Goal: Check status: Check status

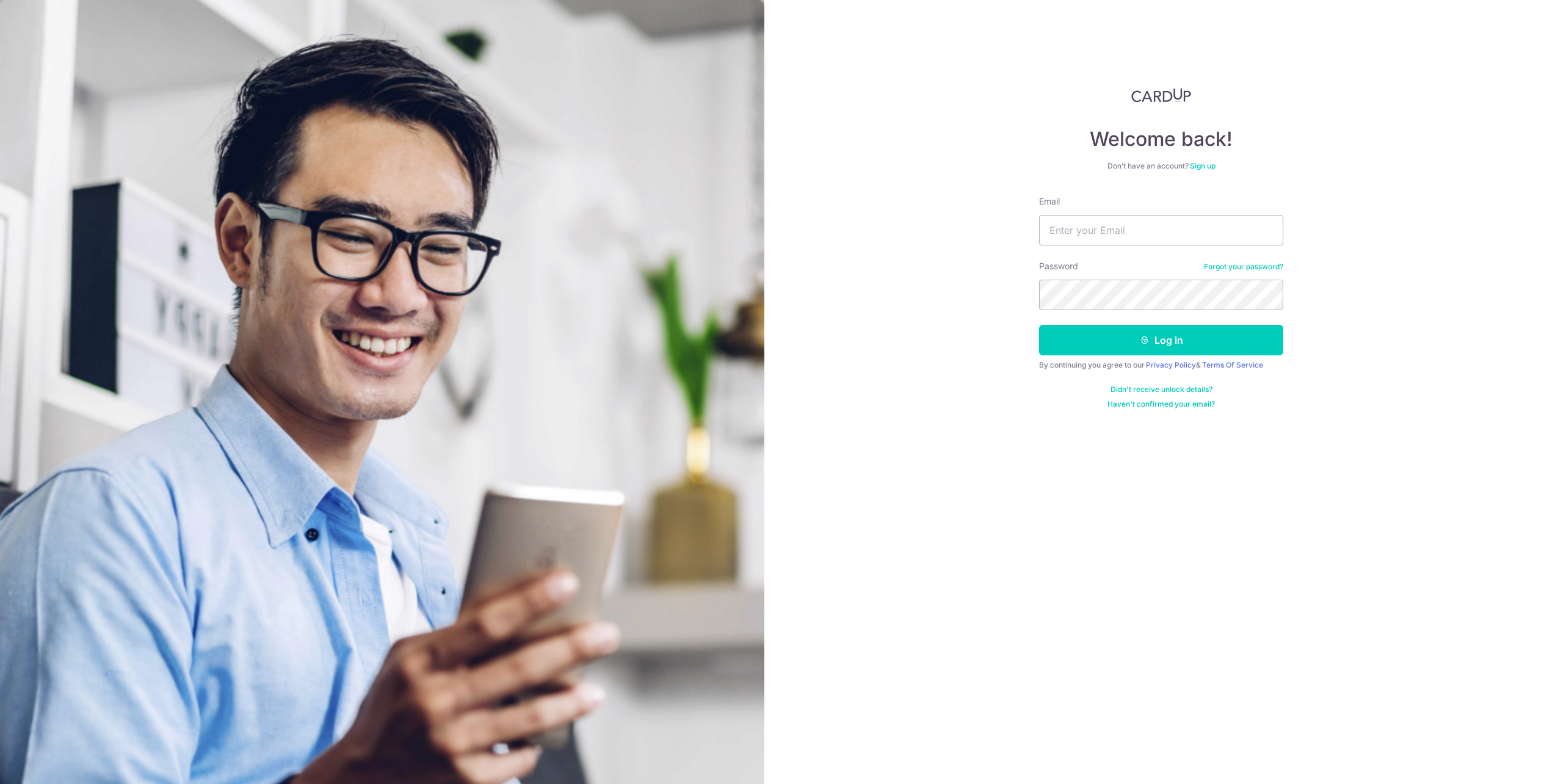
click at [1079, 232] on input "Email" at bounding box center [1161, 230] width 245 height 31
type input "[EMAIL_ADDRESS][DOMAIN_NAME]"
click at [1101, 351] on button "Log in" at bounding box center [1161, 340] width 245 height 31
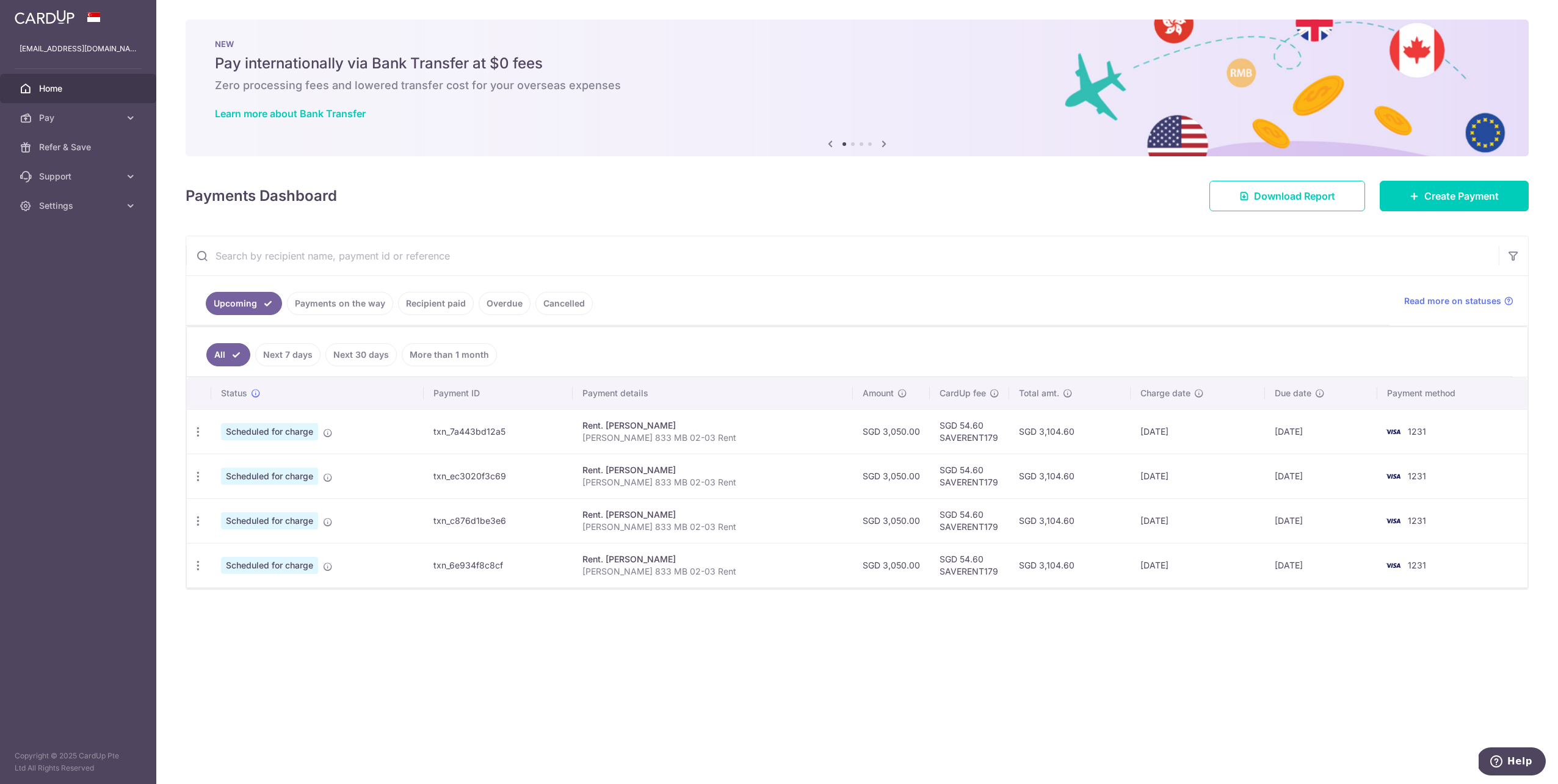
click at [627, 422] on div "Rent. [PERSON_NAME]" at bounding box center [713, 425] width 261 height 13
click at [494, 304] on link "Overdue" at bounding box center [505, 304] width 52 height 23
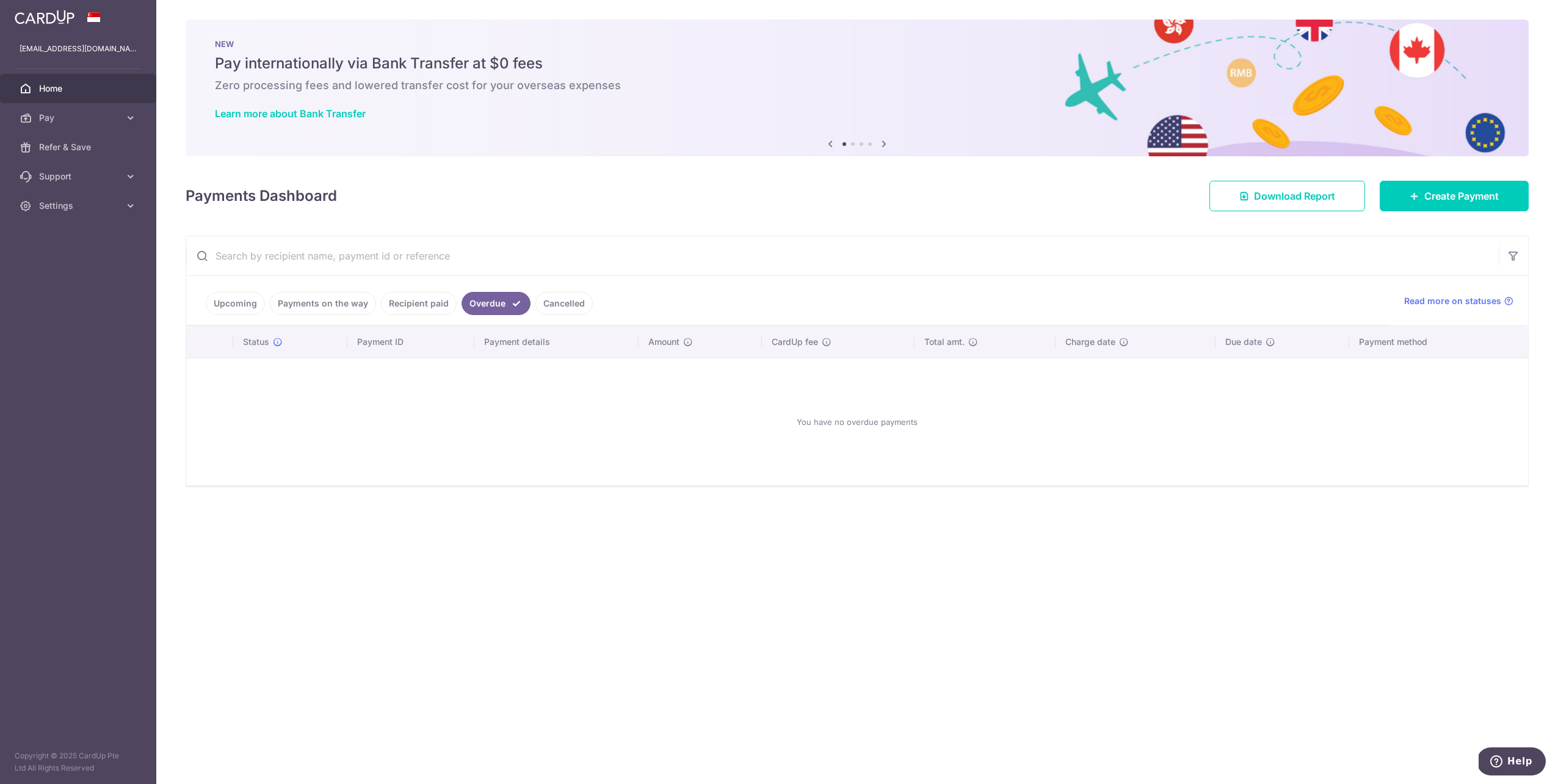
click at [423, 304] on link "Recipient paid" at bounding box center [419, 304] width 75 height 23
click at [310, 295] on link "Payments on the way" at bounding box center [323, 304] width 106 height 23
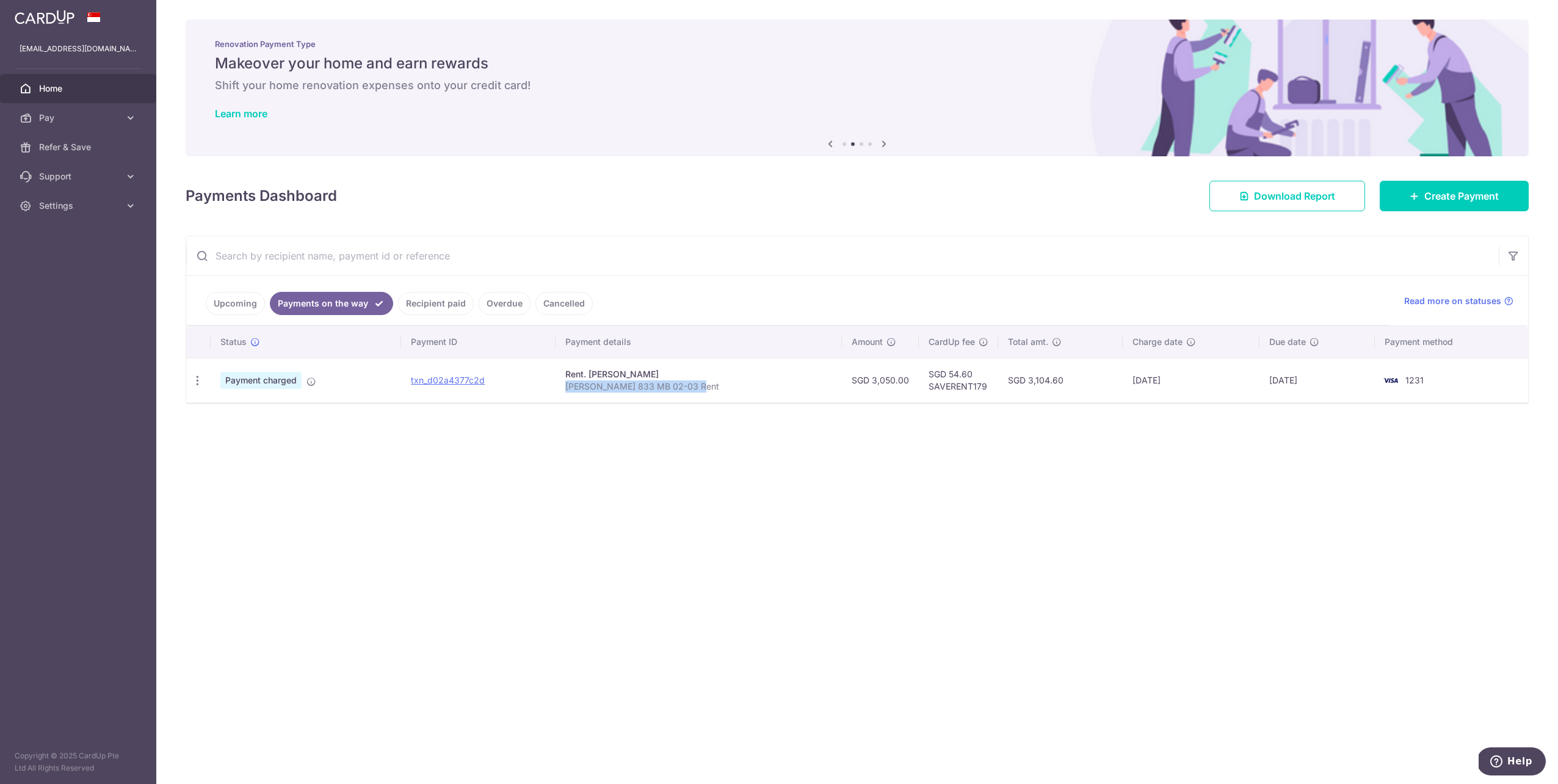
drag, startPoint x: 573, startPoint y: 389, endPoint x: 758, endPoint y: 384, distance: 185.1
click at [758, 384] on td "Rent. KEE DAPHNE Zhang Jian 833 MB 02-03 Rent" at bounding box center [699, 380] width 286 height 44
click at [723, 465] on div "× Pause Schedule Pause all future payments in this series Pause just this one p…" at bounding box center [858, 392] width 1402 height 784
drag, startPoint x: 1116, startPoint y: 382, endPoint x: 1203, endPoint y: 382, distance: 87.0
click at [1203, 382] on td "27/08/2025" at bounding box center [1191, 380] width 137 height 44
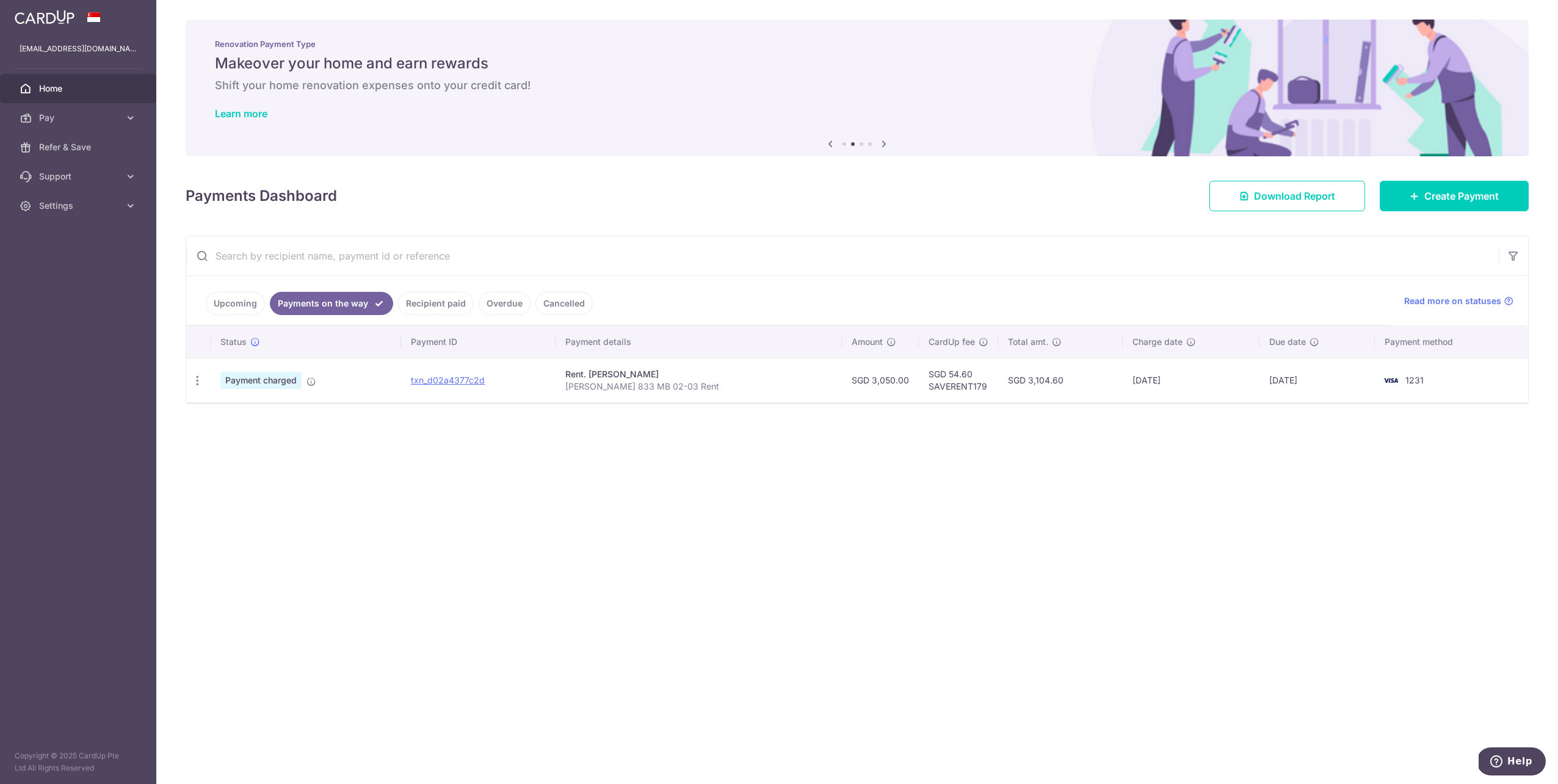
drag, startPoint x: 1203, startPoint y: 382, endPoint x: 1271, endPoint y: 404, distance: 71.5
click at [1271, 404] on div "× Pause Schedule Pause all future payments in this series Pause just this one p…" at bounding box center [858, 392] width 1402 height 784
drag, startPoint x: 1309, startPoint y: 383, endPoint x: 1258, endPoint y: 383, distance: 51.0
click at [1260, 383] on td "01/09/2025" at bounding box center [1317, 380] width 115 height 44
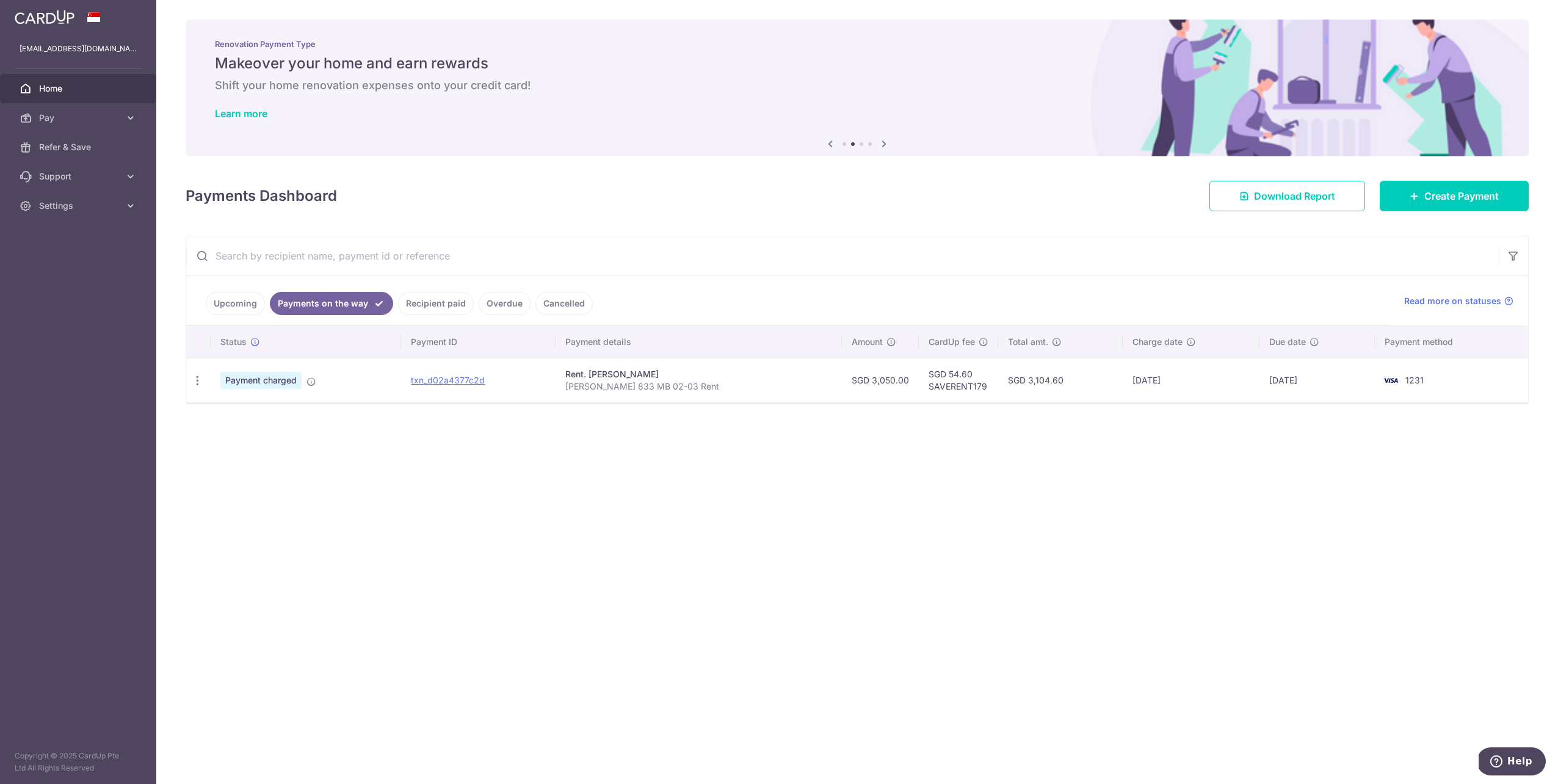
click at [1260, 380] on td "01/09/2025" at bounding box center [1317, 380] width 115 height 44
drag, startPoint x: 1263, startPoint y: 378, endPoint x: 1315, endPoint y: 378, distance: 52.0
click at [1315, 378] on td "01/09/2025" at bounding box center [1317, 380] width 115 height 44
drag, startPoint x: 1315, startPoint y: 378, endPoint x: 1138, endPoint y: 381, distance: 177.0
click at [1138, 381] on td "27/08/2025" at bounding box center [1191, 380] width 137 height 44
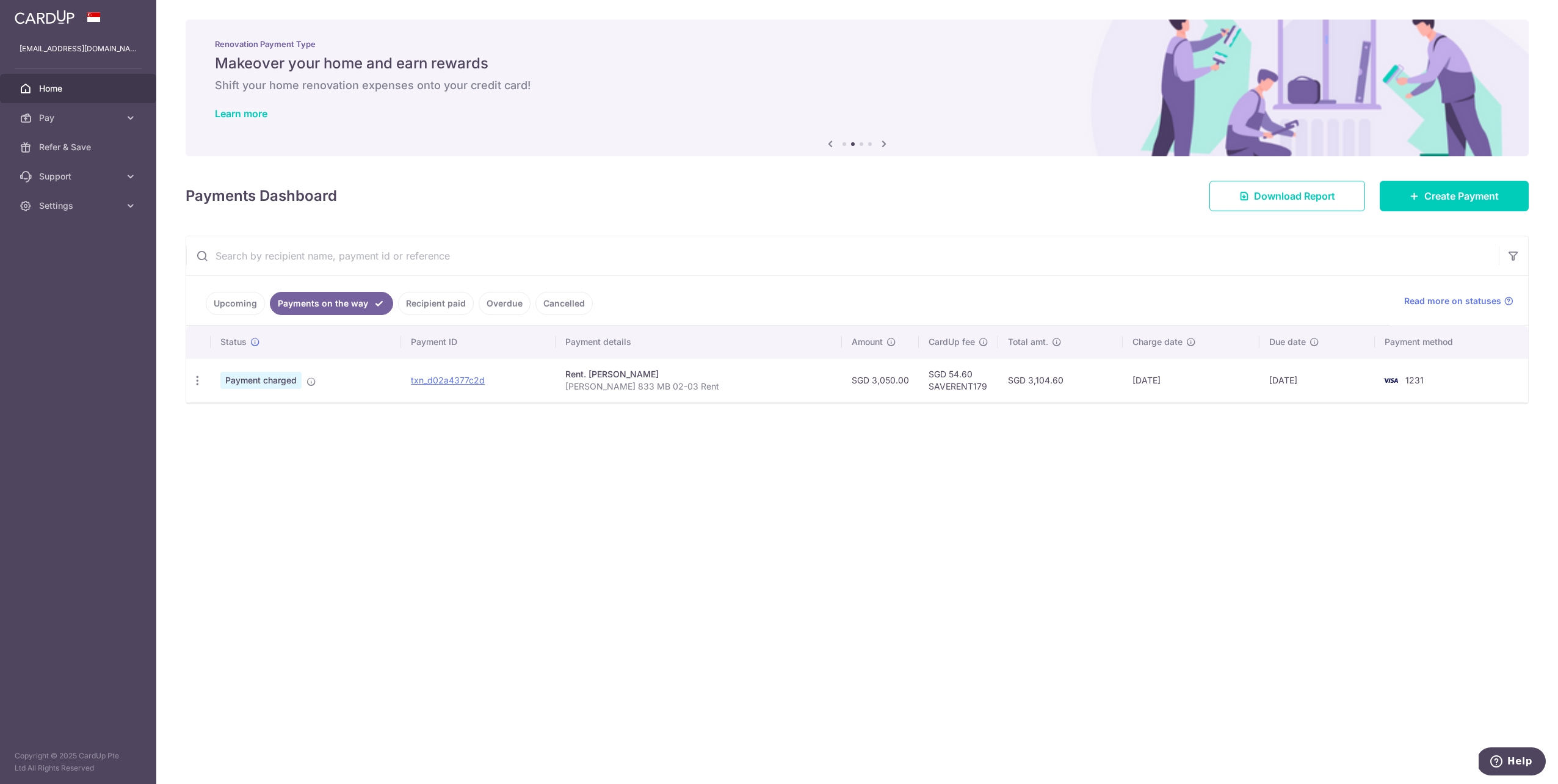
drag, startPoint x: 1167, startPoint y: 377, endPoint x: 1071, endPoint y: 377, distance: 96.0
click at [1071, 377] on tr "PDF Receipt Payment charged txn_d02a4377c2d Rent. KEE DAPHNE Zhang Jian 833 MB …" at bounding box center [858, 380] width 1342 height 44
drag, startPoint x: 1071, startPoint y: 377, endPoint x: 1043, endPoint y: 394, distance: 32.8
click at [1041, 394] on td "SGD 3,104.60" at bounding box center [1060, 380] width 124 height 44
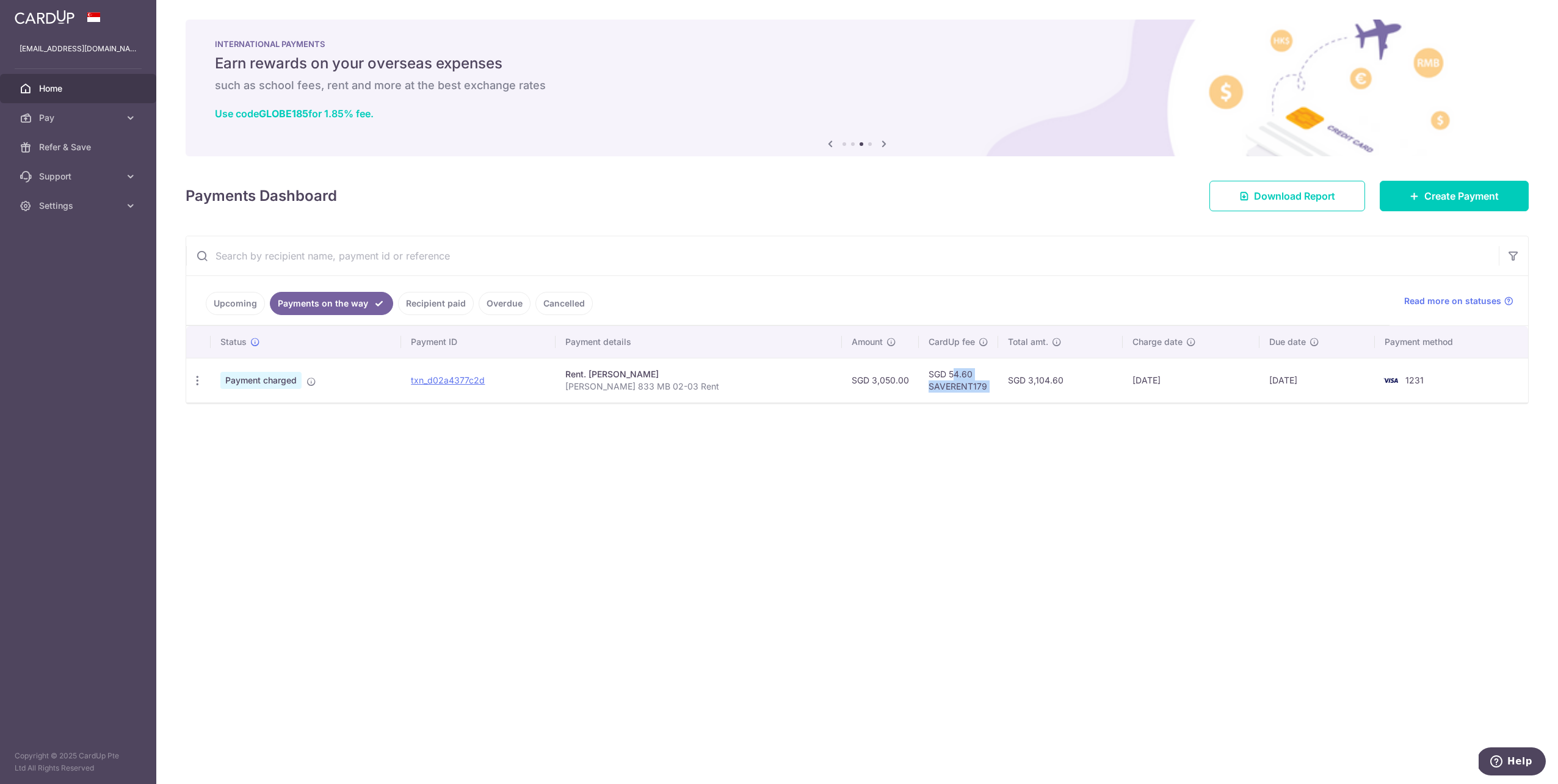
drag, startPoint x: 992, startPoint y: 377, endPoint x: 983, endPoint y: 385, distance: 12.0
click at [983, 385] on tr "PDF Receipt Payment charged txn_d02a4377c2d Rent. KEE DAPHNE Zhang Jian 833 MB …" at bounding box center [858, 380] width 1342 height 44
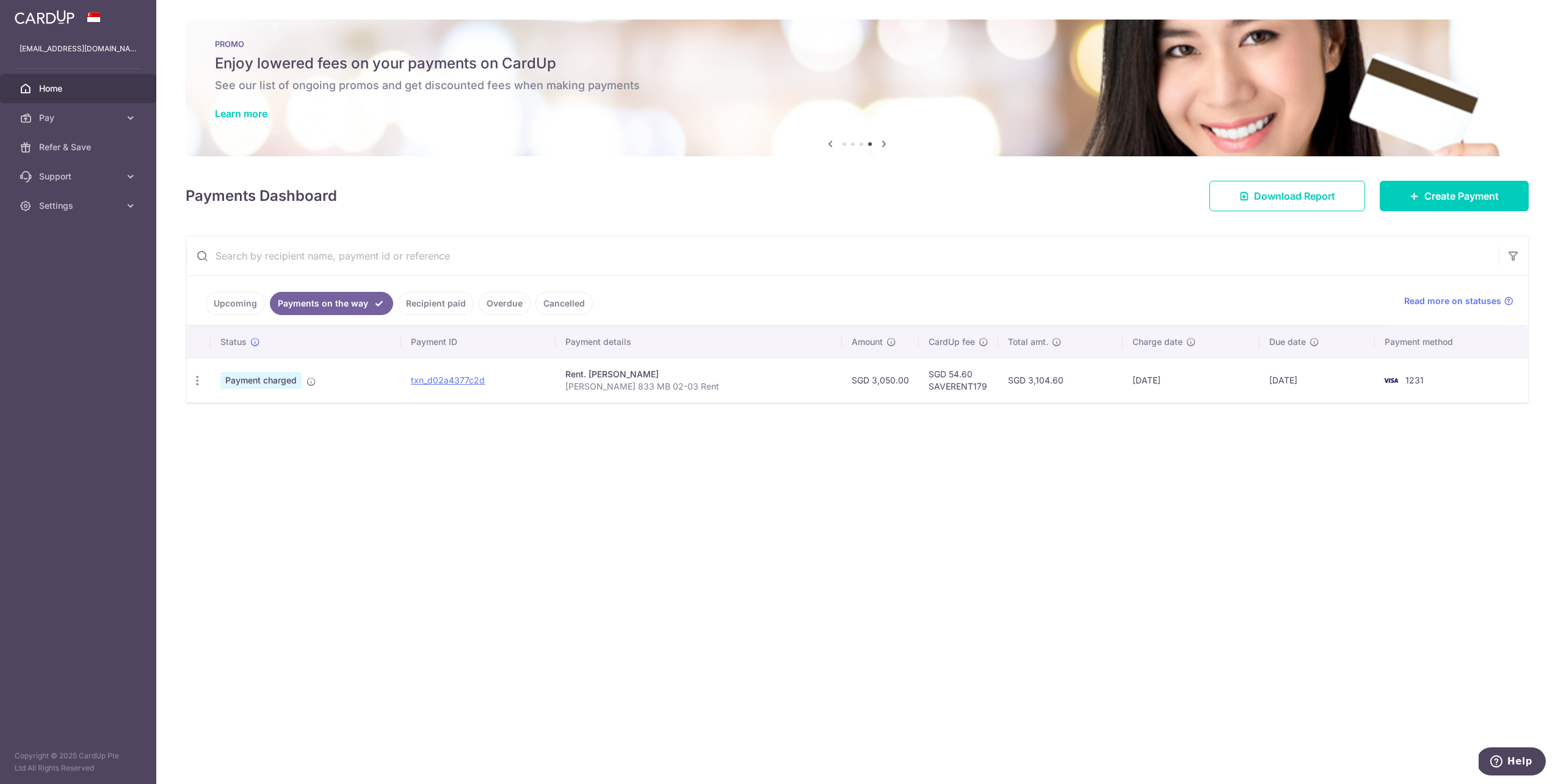
drag, startPoint x: 371, startPoint y: 393, endPoint x: 366, endPoint y: 393, distance: 5.0
click at [371, 393] on td "Payment charged" at bounding box center [306, 380] width 191 height 44
drag, startPoint x: 577, startPoint y: 374, endPoint x: 713, endPoint y: 386, distance: 136.5
click at [713, 386] on td "Rent. KEE DAPHNE Zhang Jian 833 MB 02-03 Rent" at bounding box center [699, 380] width 286 height 44
click at [708, 385] on p "Zhang Jian 833 MB 02-03 Rent" at bounding box center [699, 386] width 267 height 13
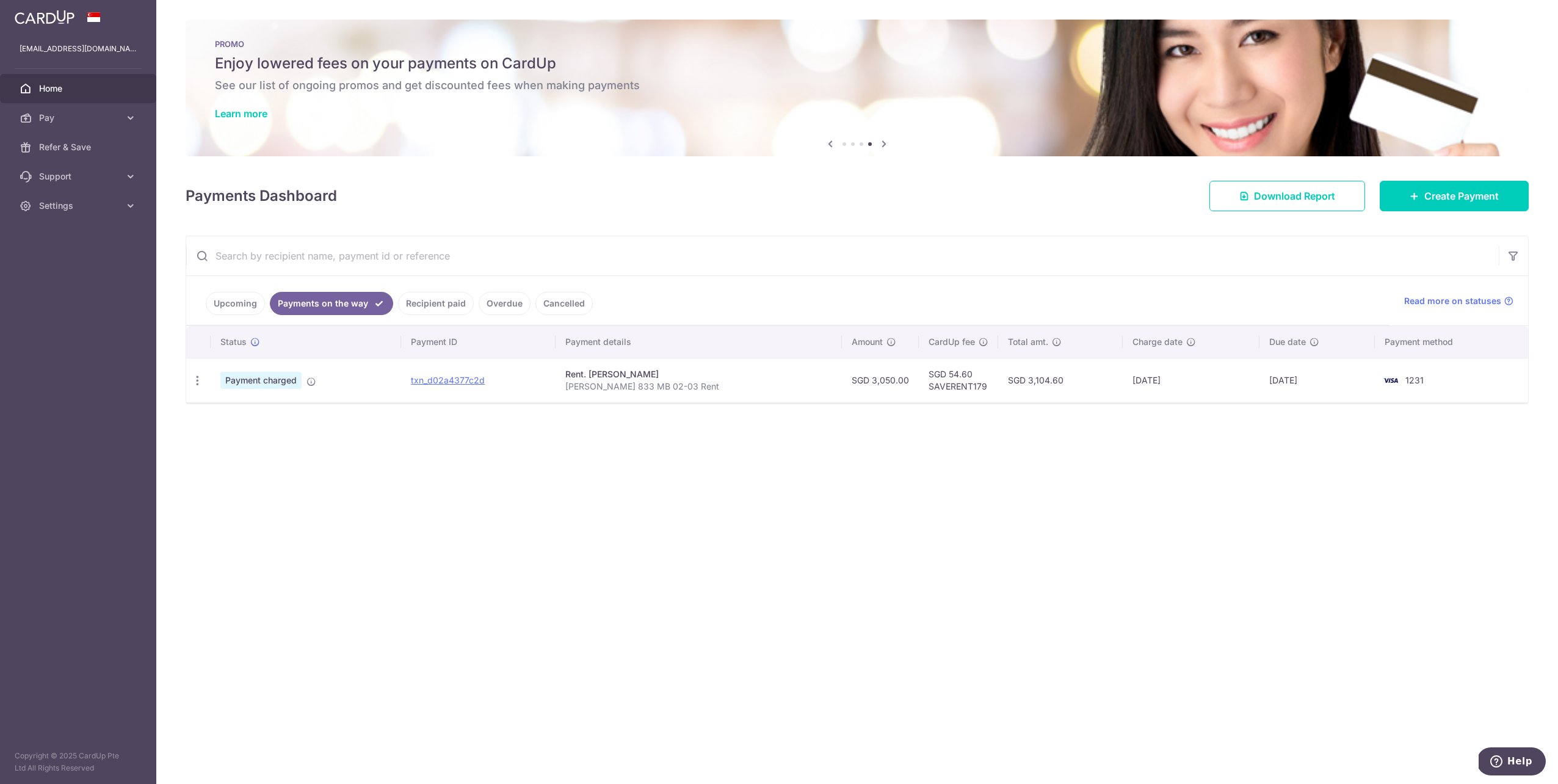
click at [677, 393] on td "Rent. KEE DAPHNE Zhang Jian 833 MB 02-03 Rent" at bounding box center [699, 380] width 286 height 44
